Goal: Task Accomplishment & Management: Manage account settings

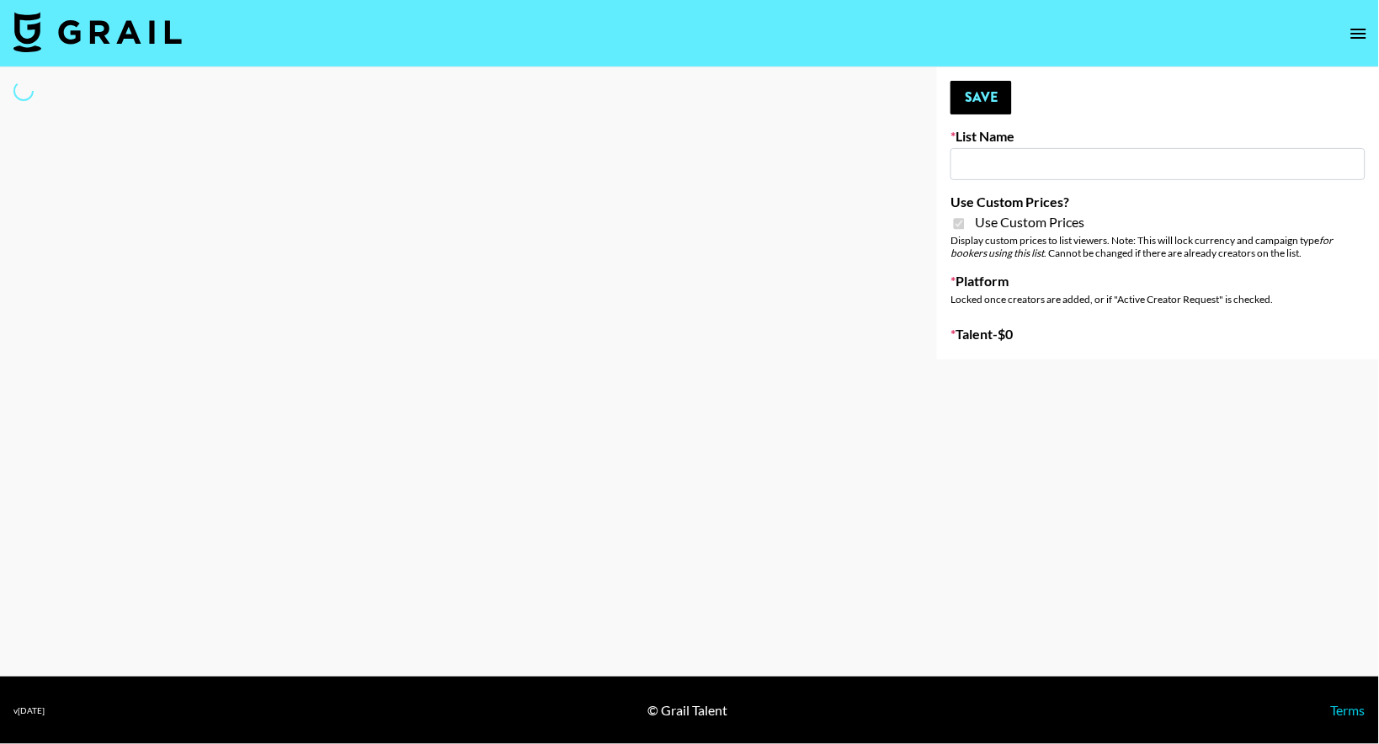
type input "Yumu Skincare"
checkbox input "true"
select select "Brand"
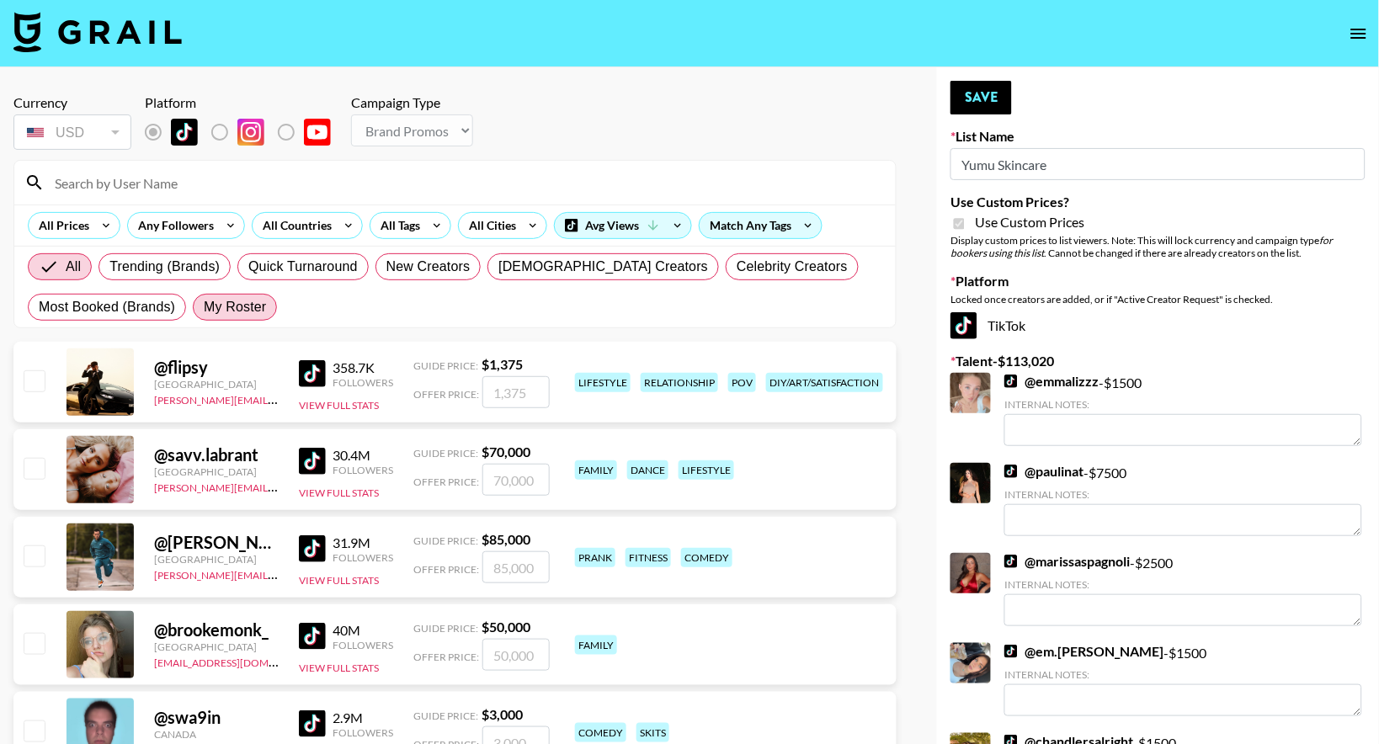
click at [252, 307] on span "My Roster" at bounding box center [235, 307] width 62 height 20
click at [204, 307] on input "My Roster" at bounding box center [204, 307] width 0 height 0
radio input "true"
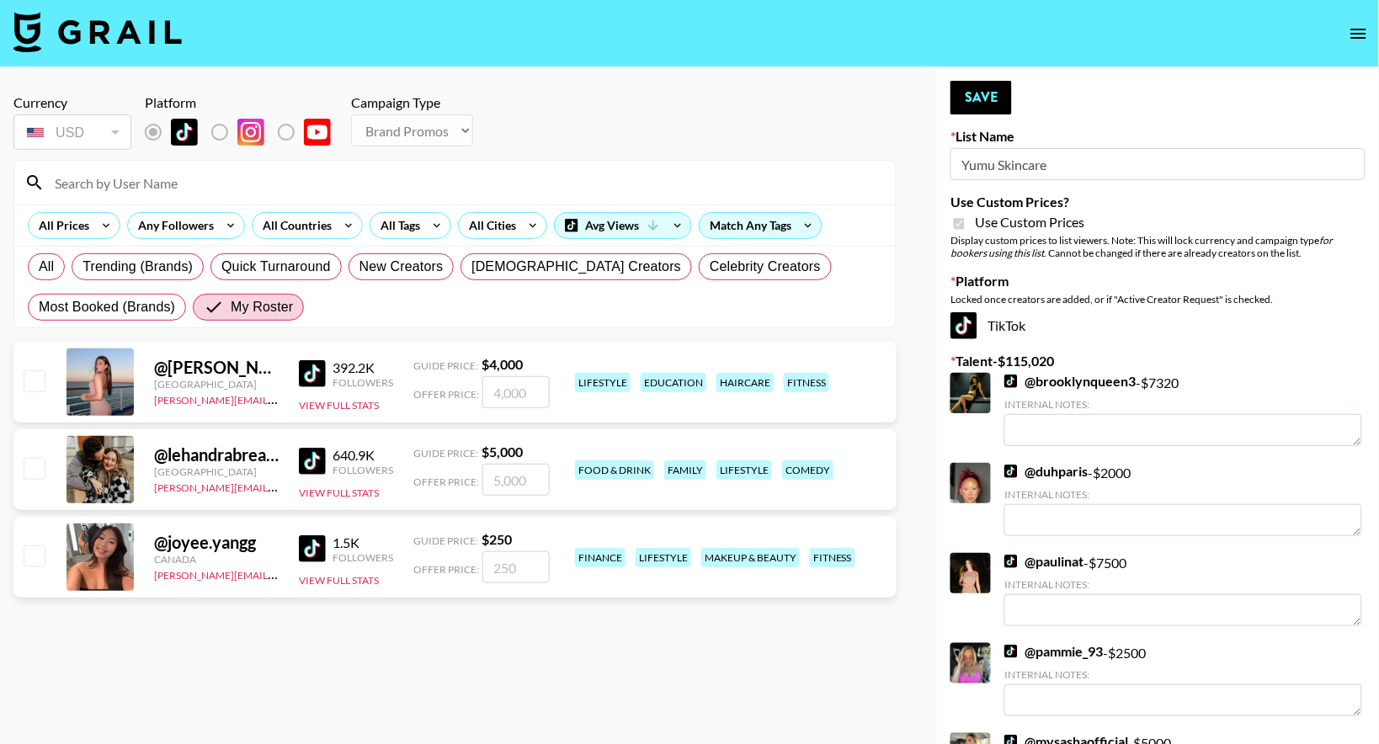
click at [29, 385] on input "checkbox" at bounding box center [34, 380] width 20 height 20
checkbox input "true"
type input "4000"
click at [29, 478] on input "checkbox" at bounding box center [34, 468] width 20 height 20
checkbox input "true"
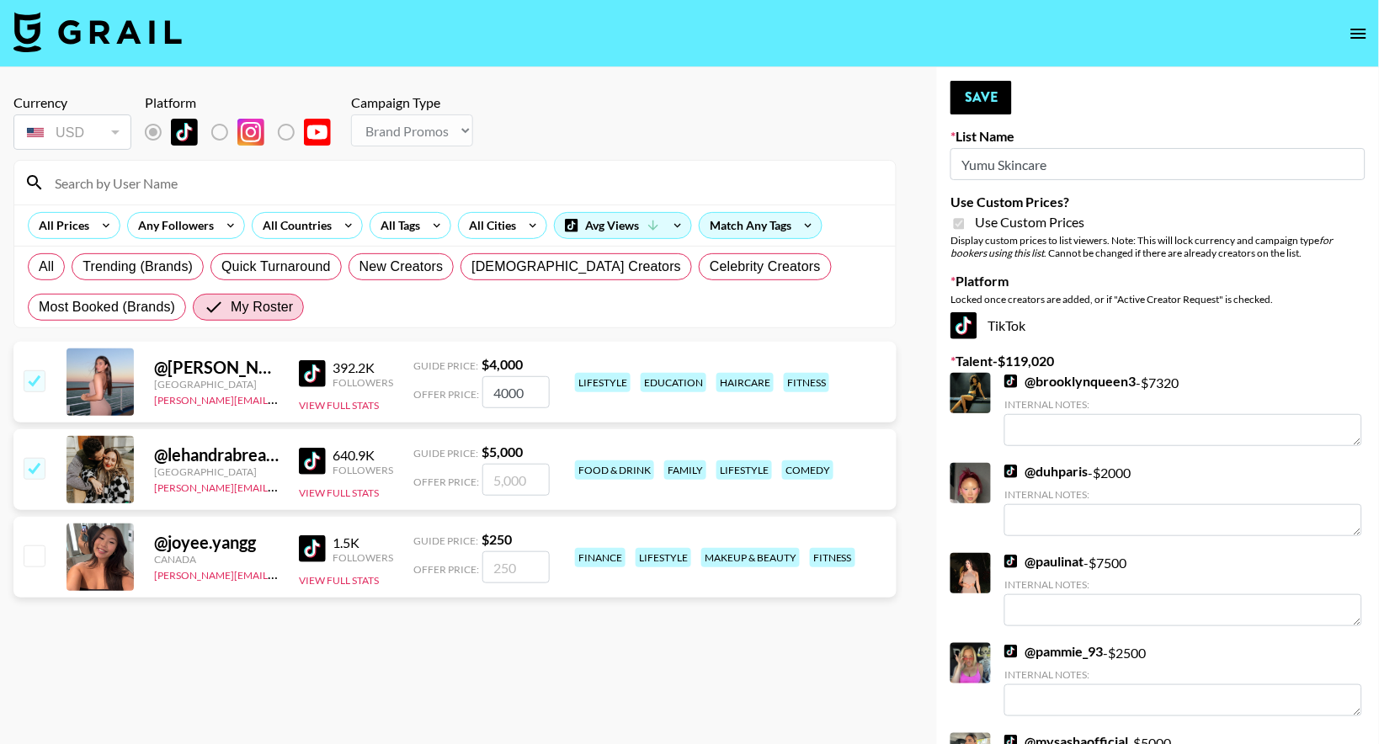
type input "5000"
click at [29, 560] on input "checkbox" at bounding box center [34, 555] width 20 height 20
checkbox input "true"
type input "250"
click at [996, 92] on button "Save" at bounding box center [980, 98] width 61 height 34
